Goal: Task Accomplishment & Management: Use online tool/utility

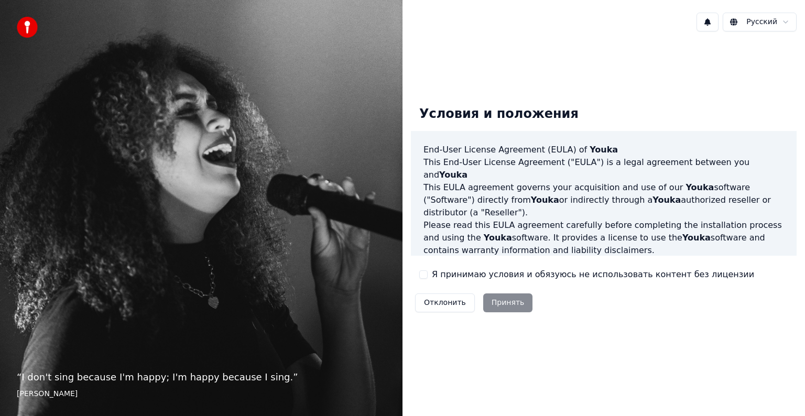
click at [422, 272] on button "Я принимаю условия и обязуюсь не использовать контент без лицензии" at bounding box center [423, 275] width 8 height 8
click at [500, 307] on button "Принять" at bounding box center [508, 303] width 50 height 19
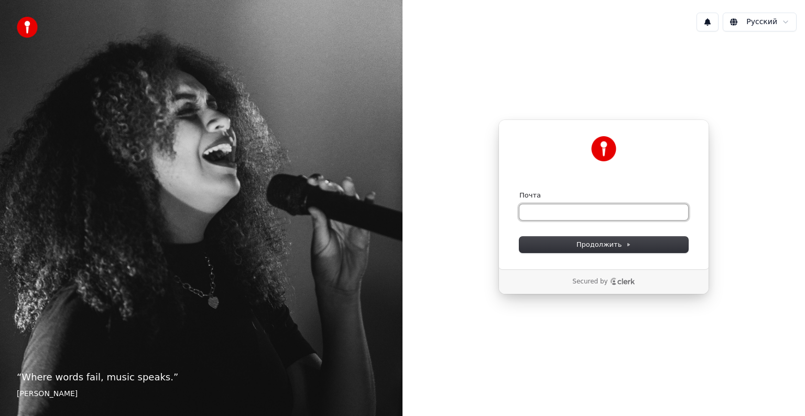
click at [538, 211] on input "Почта" at bounding box center [604, 212] width 169 height 16
click at [588, 245] on span "Продолжить" at bounding box center [604, 244] width 55 height 9
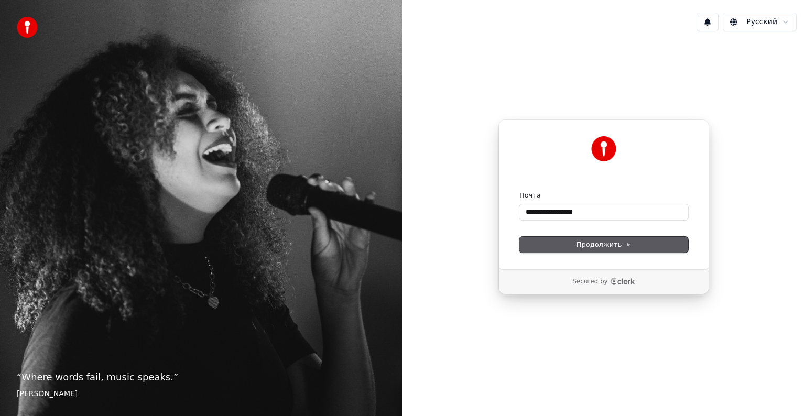
type input "**********"
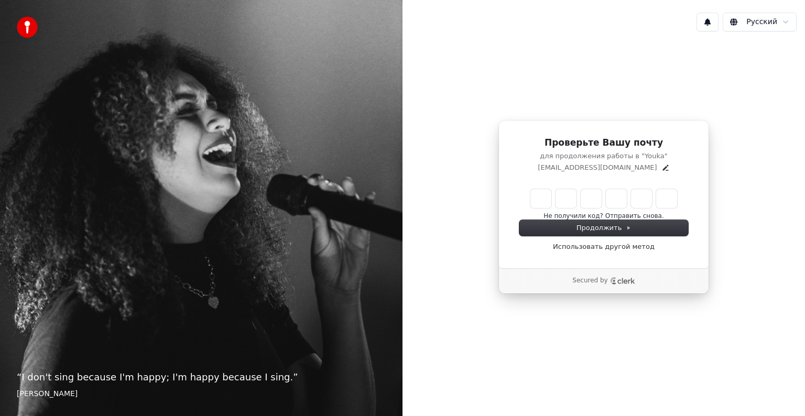
click at [538, 198] on input "Enter verification code" at bounding box center [604, 198] width 147 height 19
type input "******"
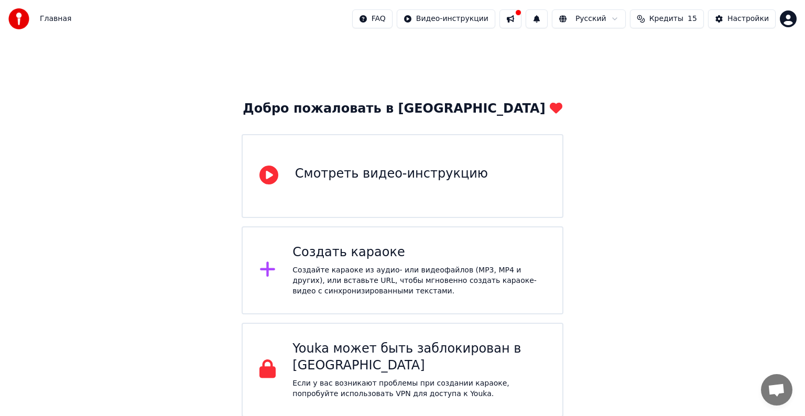
click at [270, 177] on icon at bounding box center [269, 175] width 19 height 19
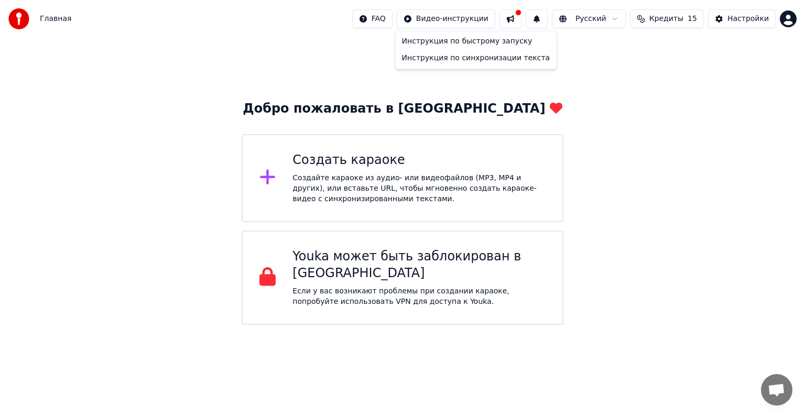
click at [464, 19] on html "Главная FAQ Видео-инструкции Русский Кредиты 15 Настройки Добро пожаловать в Yo…" at bounding box center [402, 162] width 805 height 325
click at [455, 41] on div "Инструкция по быстрому запуску" at bounding box center [476, 41] width 157 height 17
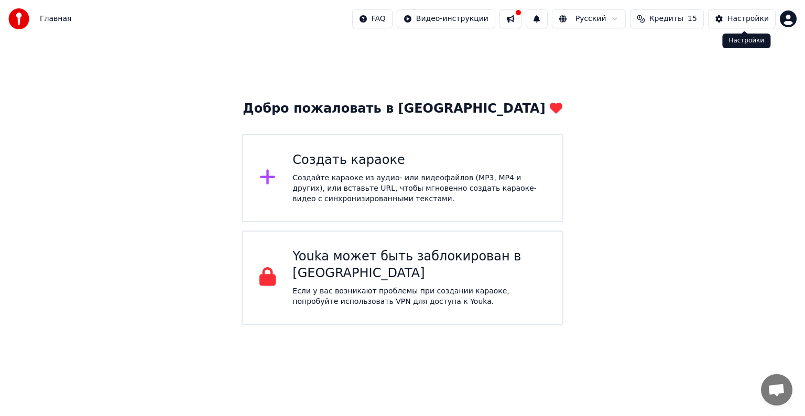
click at [747, 20] on div "Настройки" at bounding box center [748, 19] width 41 height 10
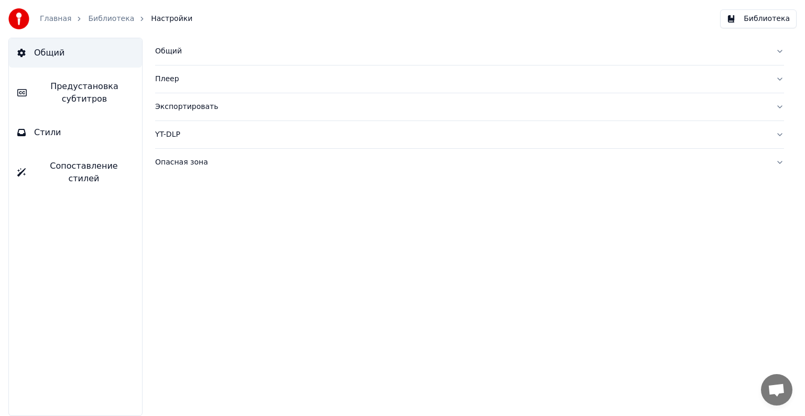
click at [164, 78] on div "Плеер" at bounding box center [461, 79] width 612 height 10
click at [178, 46] on button "Общий" at bounding box center [469, 51] width 629 height 27
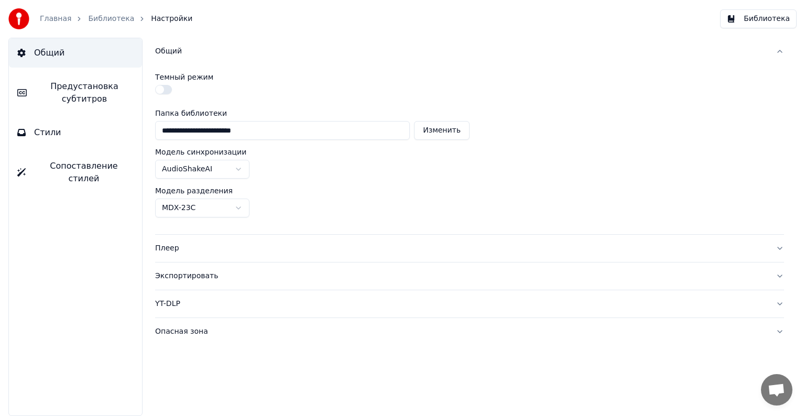
click at [46, 55] on span "Общий" at bounding box center [49, 53] width 30 height 13
click at [49, 134] on span "Стили" at bounding box center [47, 132] width 27 height 13
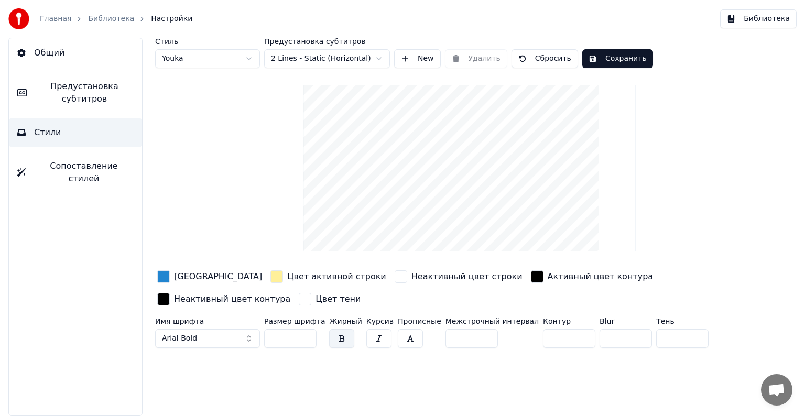
click at [106, 20] on link "Библиотека" at bounding box center [111, 19] width 46 height 10
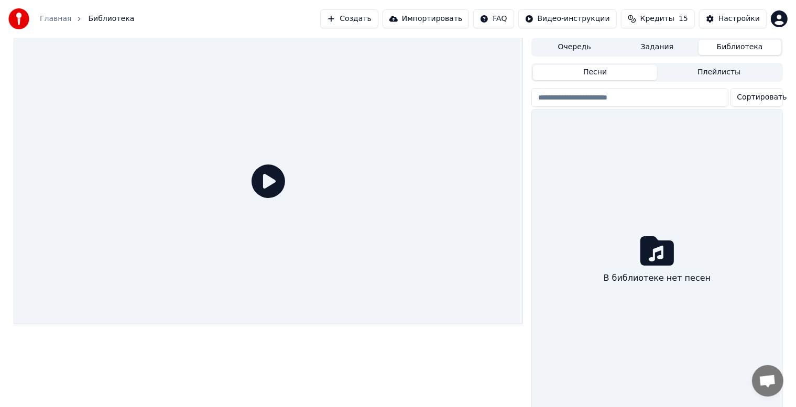
click at [268, 185] on icon at bounding box center [269, 182] width 34 height 34
click at [595, 71] on button "Песни" at bounding box center [595, 72] width 124 height 15
click at [596, 71] on button "Песни" at bounding box center [595, 72] width 124 height 15
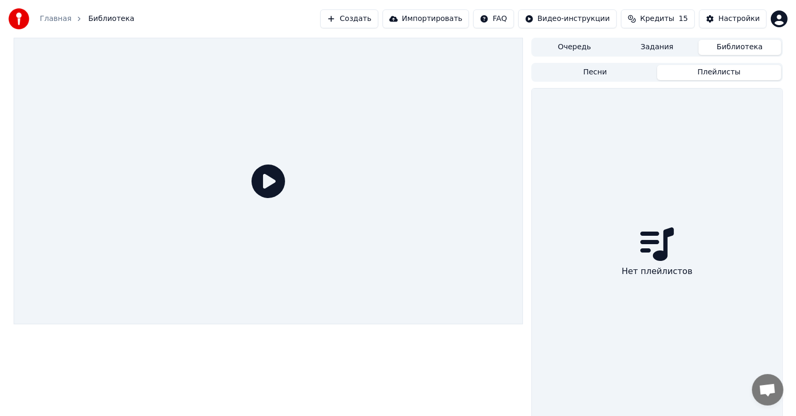
click at [726, 73] on button "Плейлисты" at bounding box center [720, 72] width 124 height 15
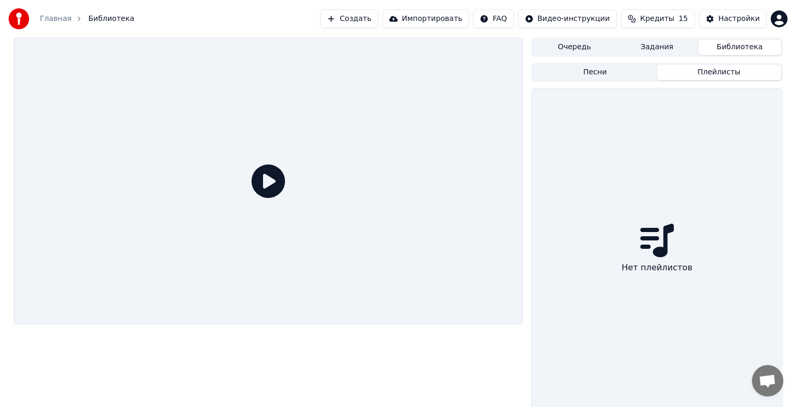
click at [597, 71] on button "Песни" at bounding box center [595, 72] width 124 height 15
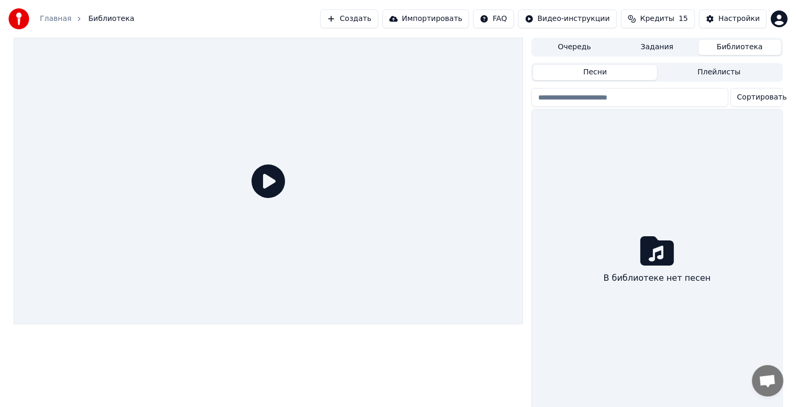
click at [726, 49] on button "Библиотека" at bounding box center [740, 47] width 83 height 15
click at [725, 47] on button "Библиотека" at bounding box center [740, 47] width 83 height 15
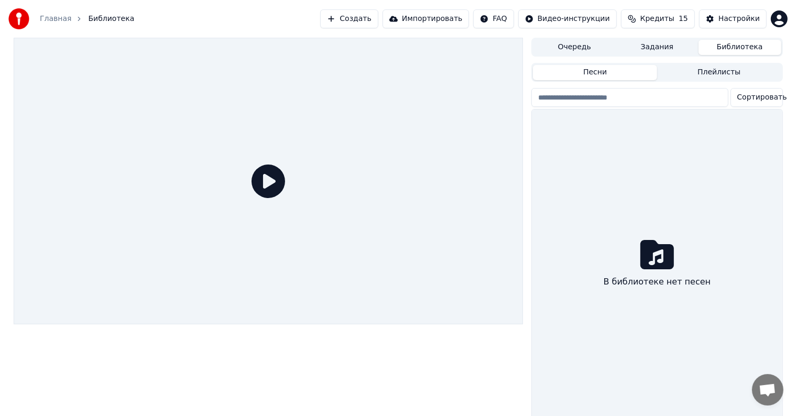
click at [652, 50] on button "Задания" at bounding box center [657, 47] width 83 height 15
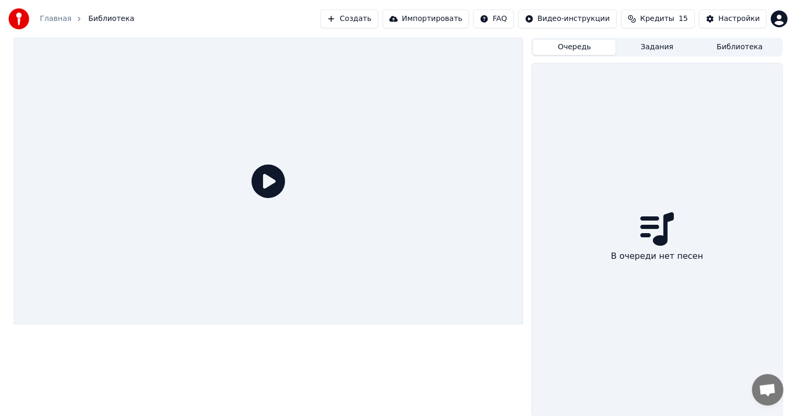
click at [574, 42] on button "Очередь" at bounding box center [574, 47] width 83 height 15
click at [426, 19] on button "Импортировать" at bounding box center [426, 18] width 87 height 19
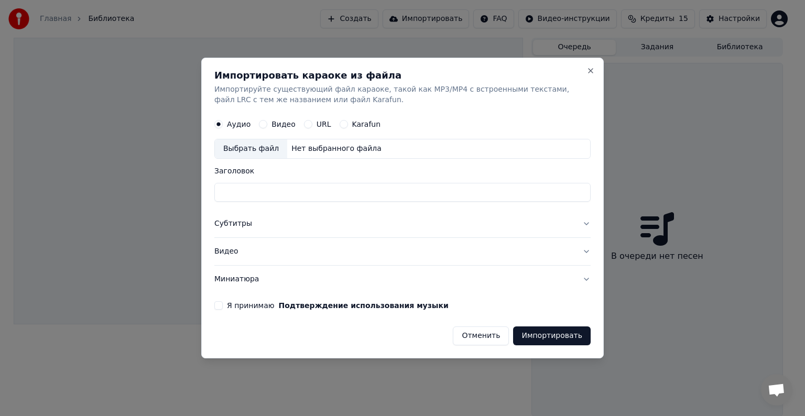
click at [233, 252] on button "Видео" at bounding box center [402, 251] width 376 height 27
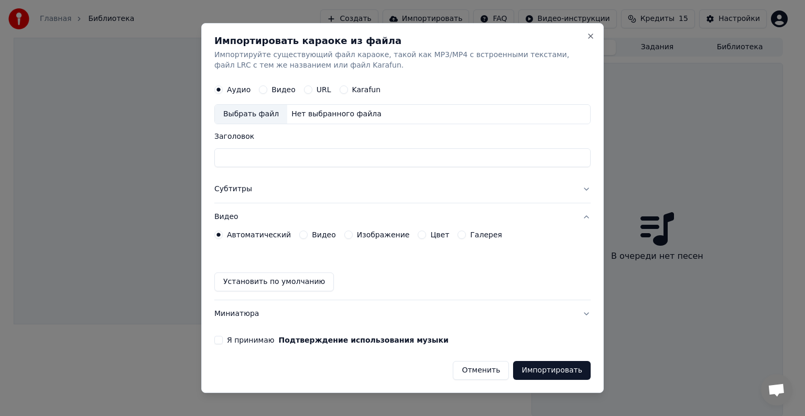
click at [543, 371] on button "Импортировать" at bounding box center [552, 370] width 78 height 19
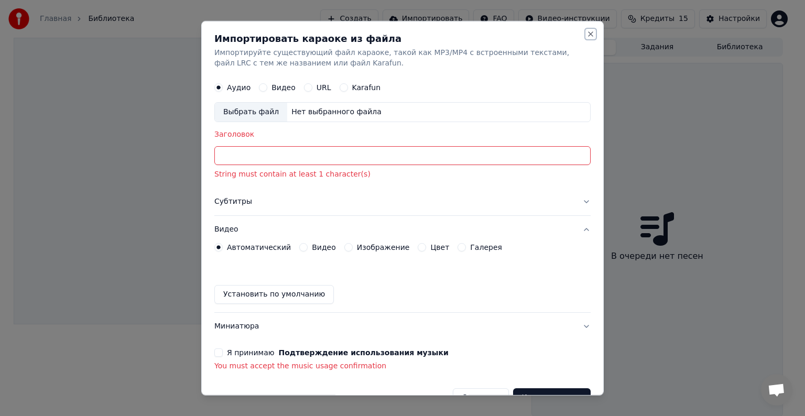
drag, startPoint x: 579, startPoint y: 34, endPoint x: 591, endPoint y: 35, distance: 12.6
click at [587, 34] on button "Close" at bounding box center [591, 34] width 8 height 8
